Goal: Find specific page/section: Find specific page/section

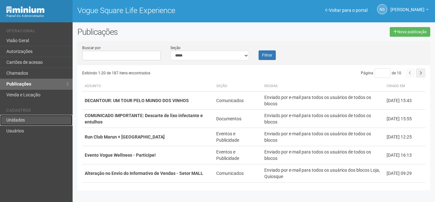
drag, startPoint x: 0, startPoint y: 0, endPoint x: 37, endPoint y: 122, distance: 127.1
click at [37, 122] on link "Unidades" at bounding box center [36, 120] width 73 height 11
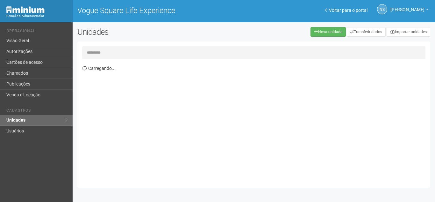
click at [150, 52] on input "text" at bounding box center [253, 52] width 343 height 13
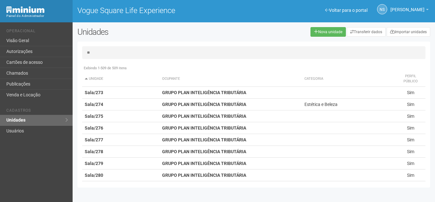
type input "*"
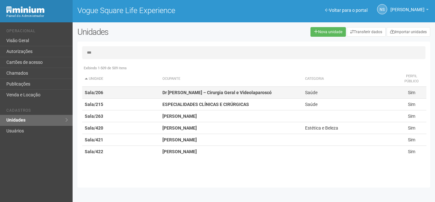
type input "***"
click at [196, 94] on strong "Dr Rafael Nagato – Cirurgia Geral e Videolaparoscó" at bounding box center [217, 92] width 109 height 5
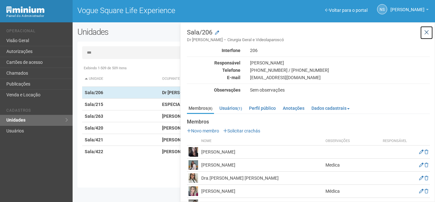
click at [425, 33] on icon at bounding box center [426, 32] width 5 height 6
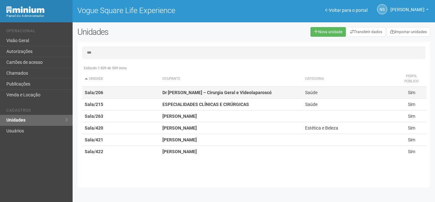
click at [249, 93] on strong "Dr Rafael Nagato – Cirurgia Geral e Videolaparoscó" at bounding box center [217, 92] width 109 height 5
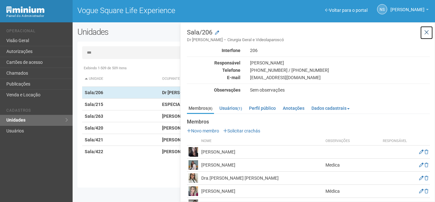
click at [427, 33] on icon at bounding box center [426, 32] width 5 height 6
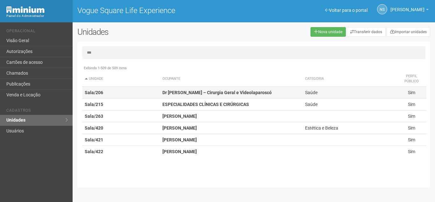
click at [270, 94] on td "Dr Rafael Nagato – Cirurgia Geral e Videolaparoscó" at bounding box center [231, 93] width 143 height 12
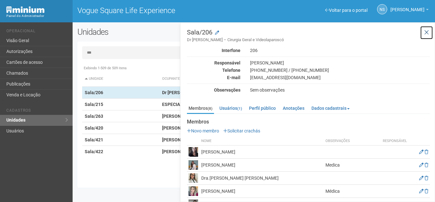
click at [426, 32] on icon at bounding box center [426, 32] width 5 height 6
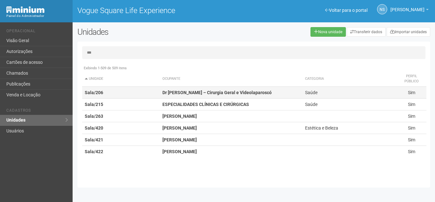
click at [183, 94] on strong "Dr Rafael Nagato – Cirurgia Geral e Videolaparoscó" at bounding box center [217, 92] width 109 height 5
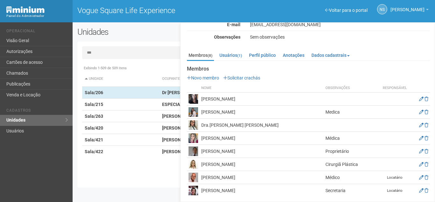
scroll to position [54, 0]
